Goal: Information Seeking & Learning: Compare options

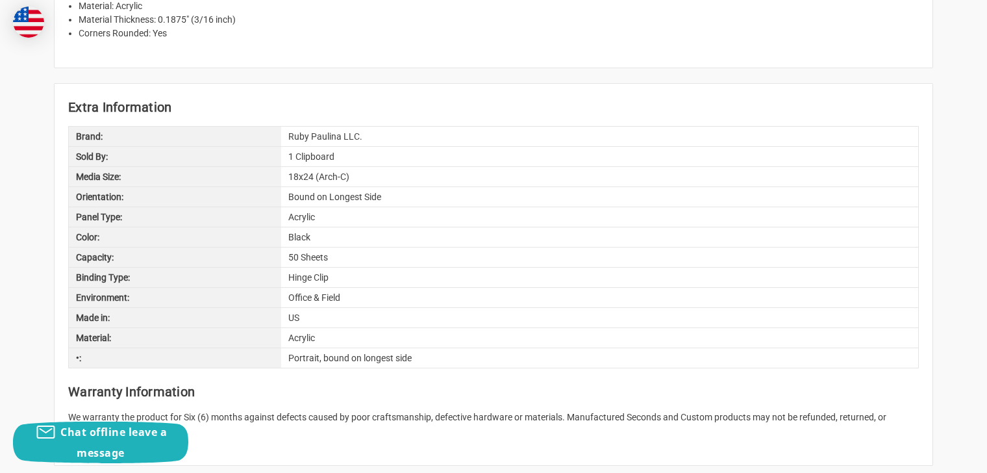
scroll to position [1418, 0]
